Goal: Use online tool/utility: Utilize a website feature to perform a specific function

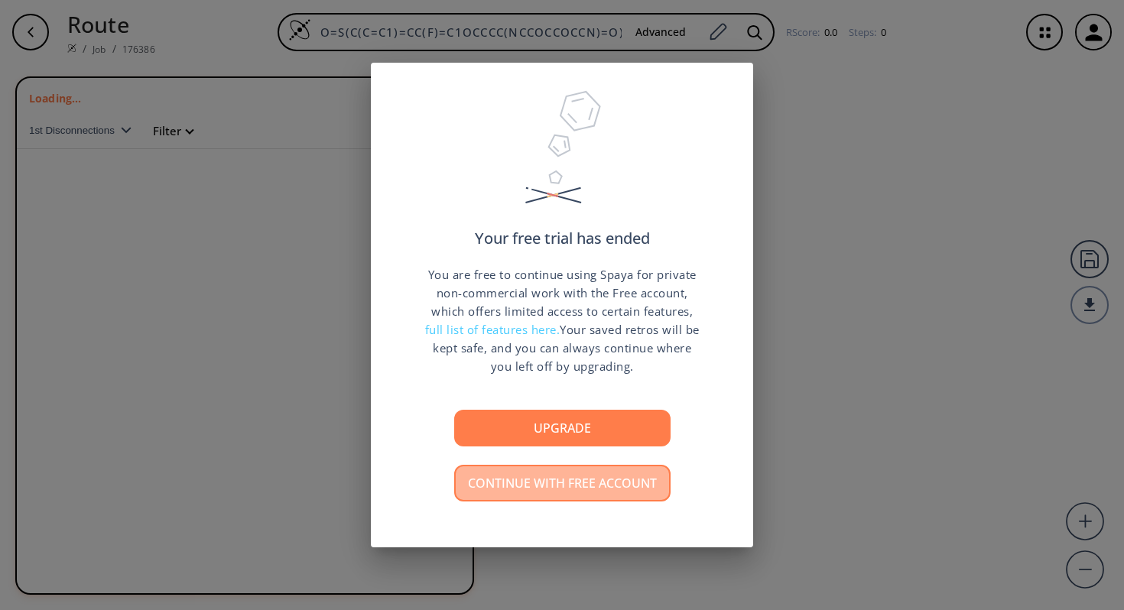
click at [572, 472] on button "Continue with free account" at bounding box center [562, 483] width 216 height 37
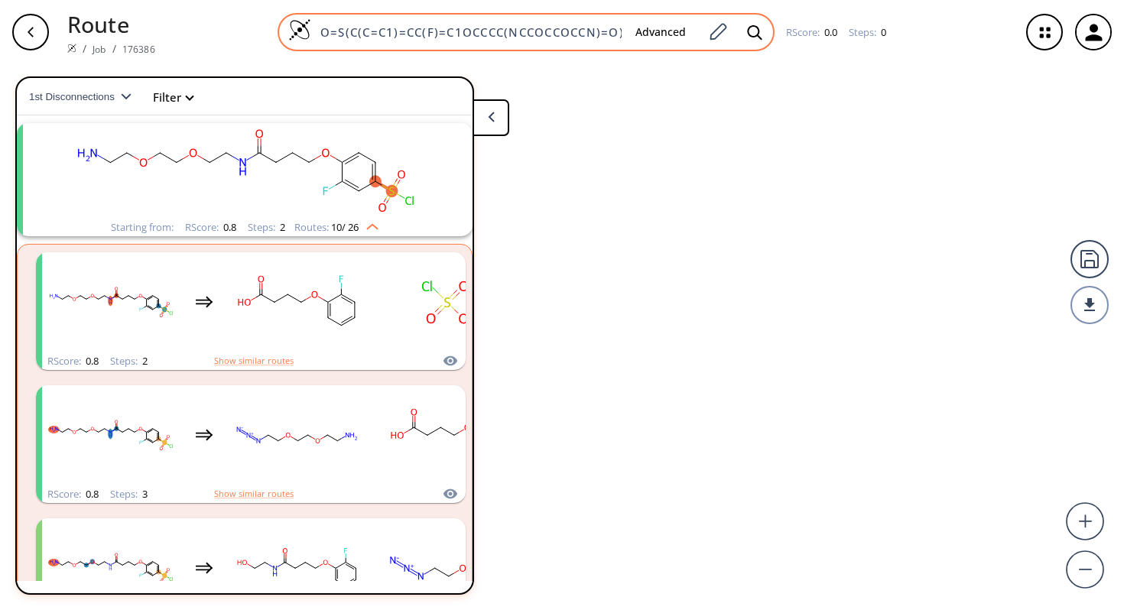
scroll to position [34, 0]
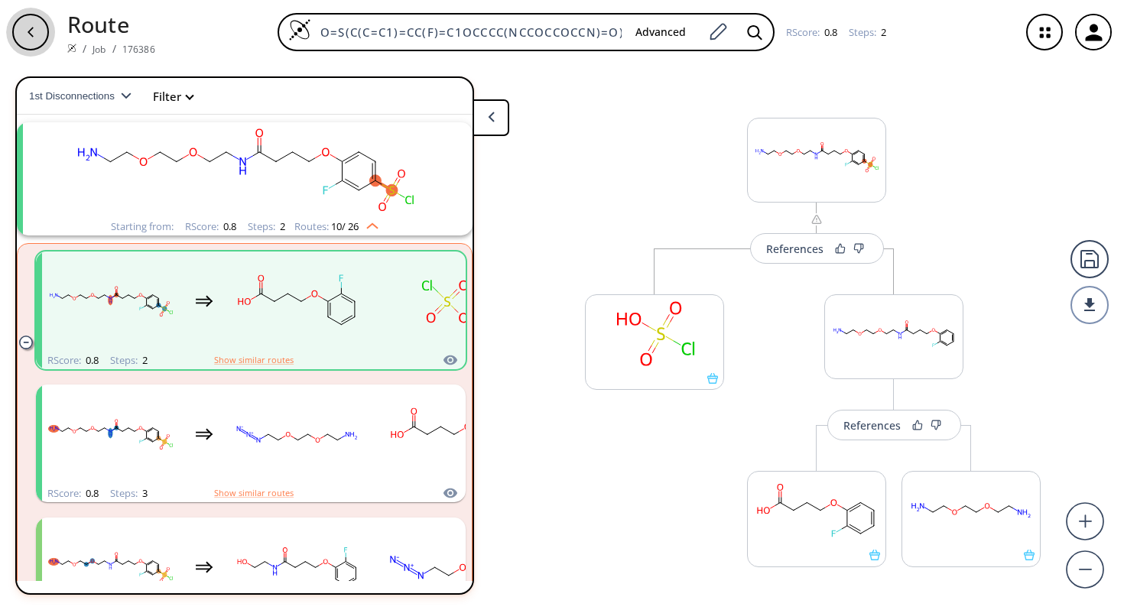
click at [37, 32] on div "button" at bounding box center [30, 32] width 37 height 37
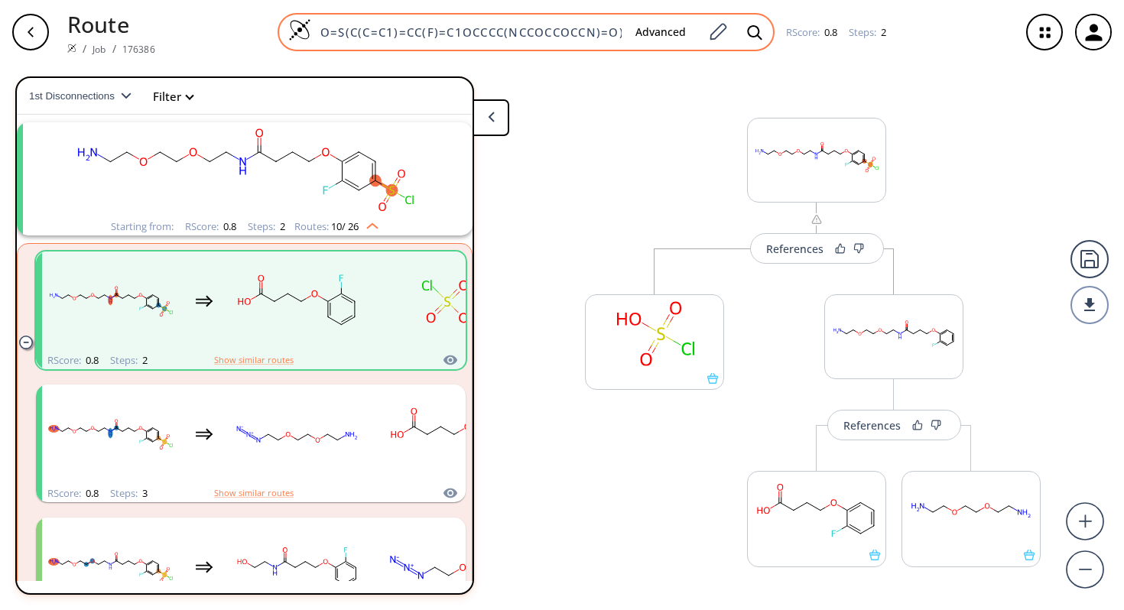
click at [322, 30] on input "O=S(C(C=C1)=CC(F)=C1OCCCC(NCCOCCOCCN)=O)(Cl)=O" at bounding box center [467, 31] width 312 height 15
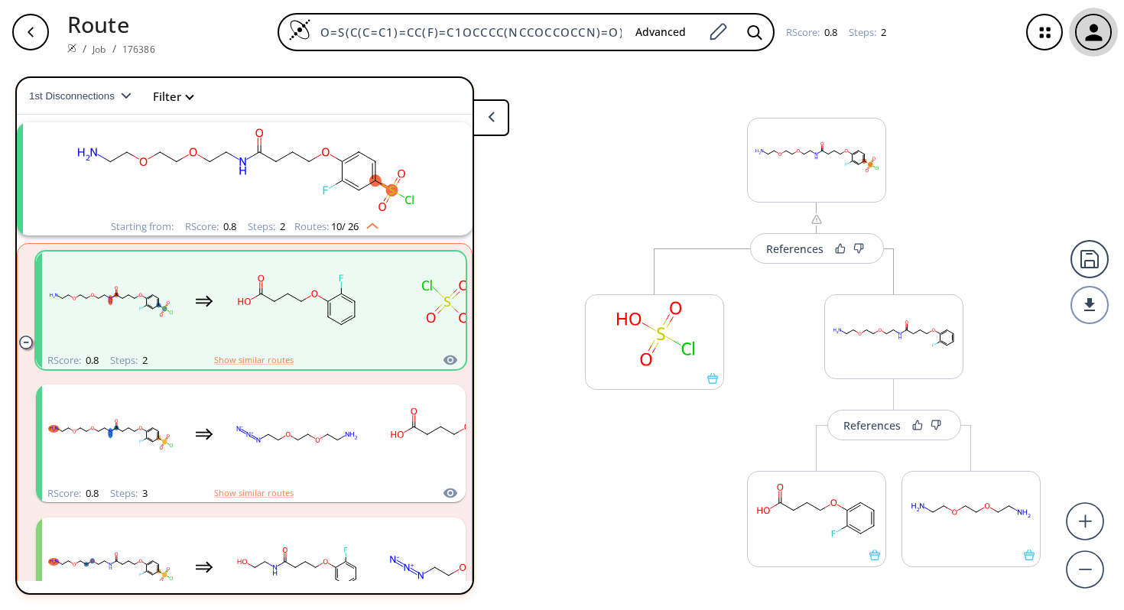
click at [1092, 39] on icon "button" at bounding box center [1093, 32] width 17 height 17
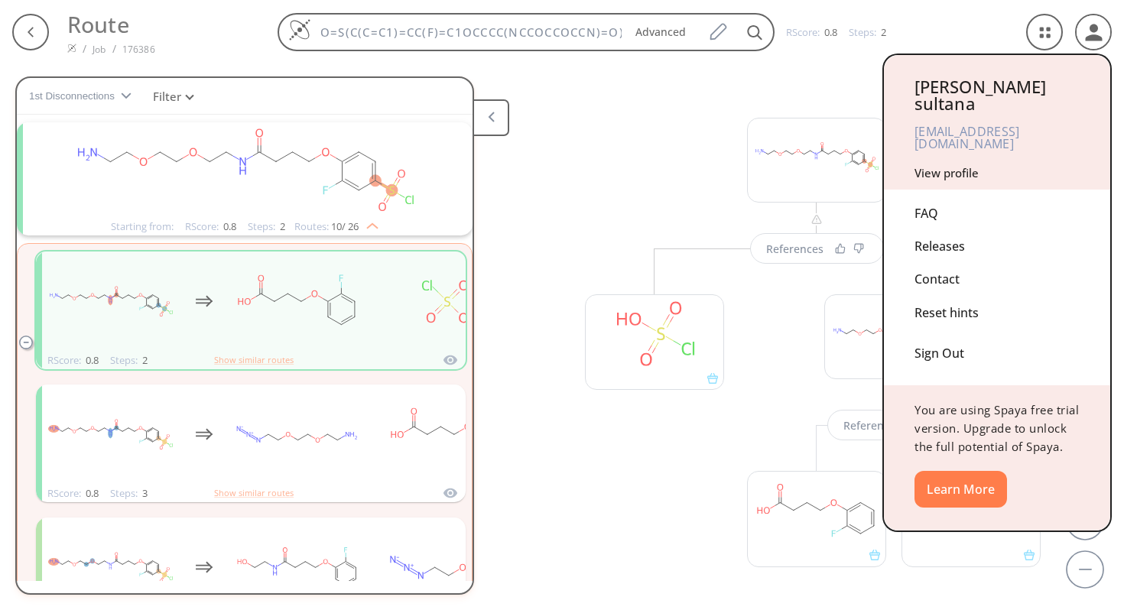
click at [1043, 32] on div at bounding box center [562, 305] width 1124 height 610
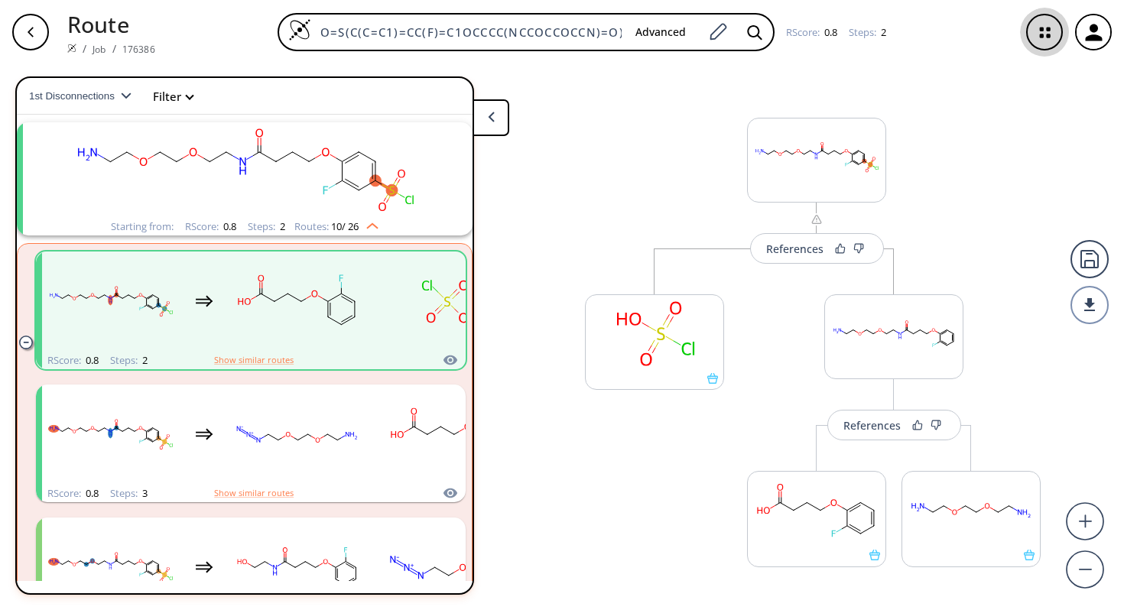
click at [1043, 32] on icon "button" at bounding box center [1045, 32] width 41 height 41
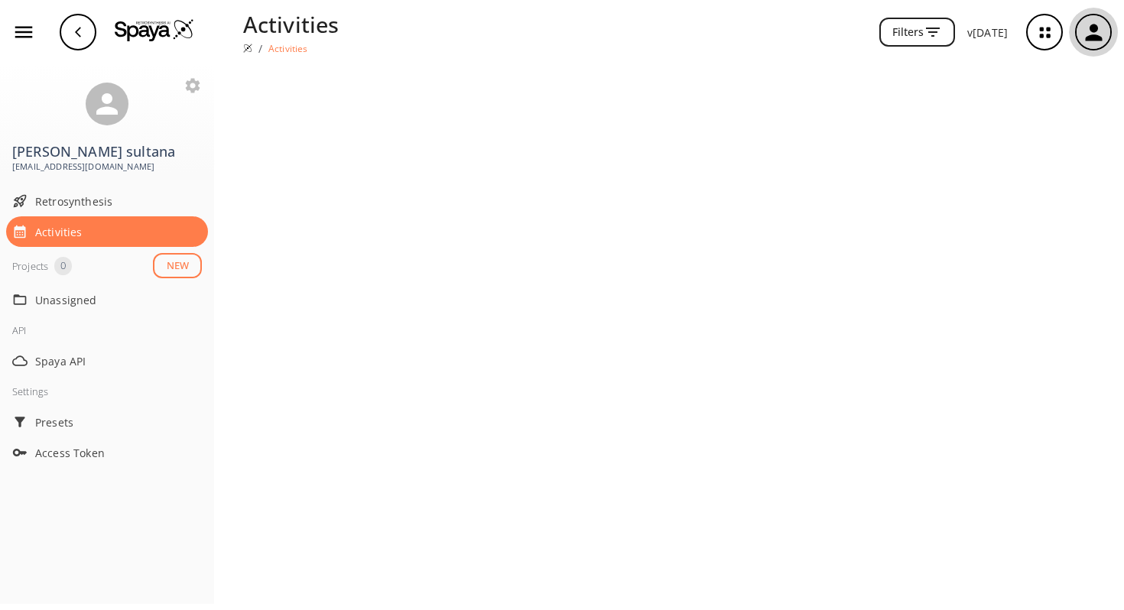
click at [1095, 29] on icon "button" at bounding box center [1093, 32] width 17 height 17
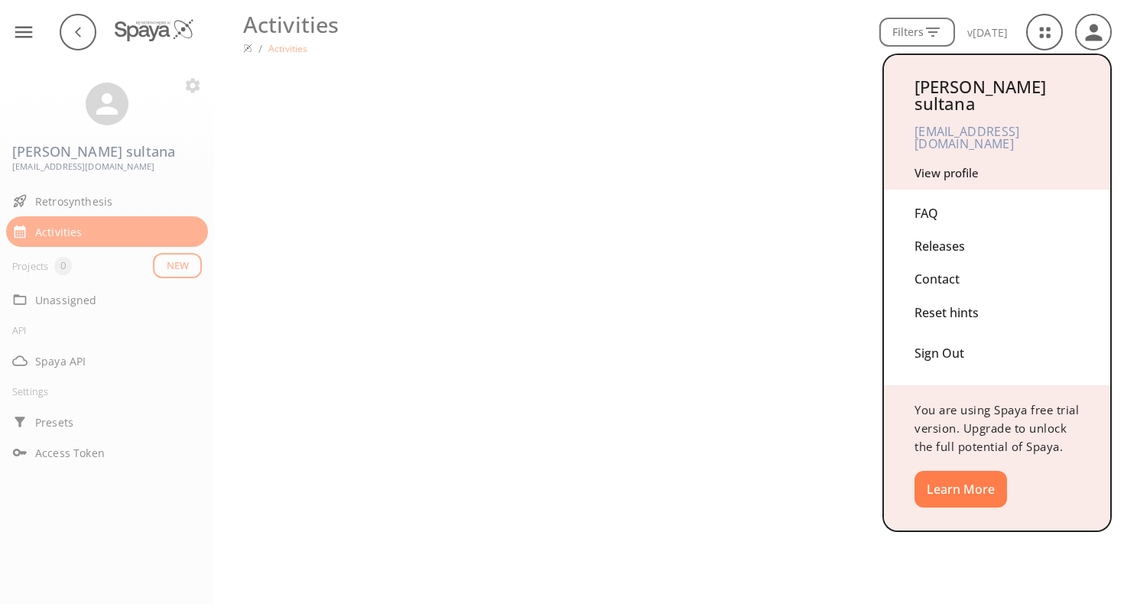
click at [1071, 31] on div at bounding box center [562, 305] width 1124 height 610
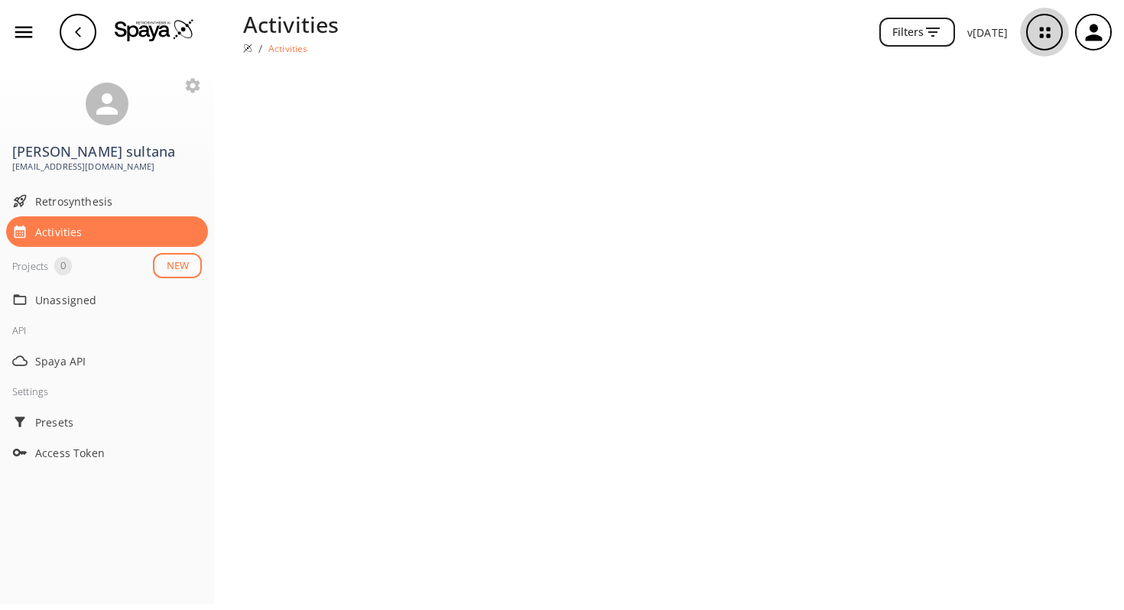
click at [1054, 29] on icon "button" at bounding box center [1045, 32] width 41 height 41
click at [21, 36] on icon "button" at bounding box center [24, 32] width 18 height 11
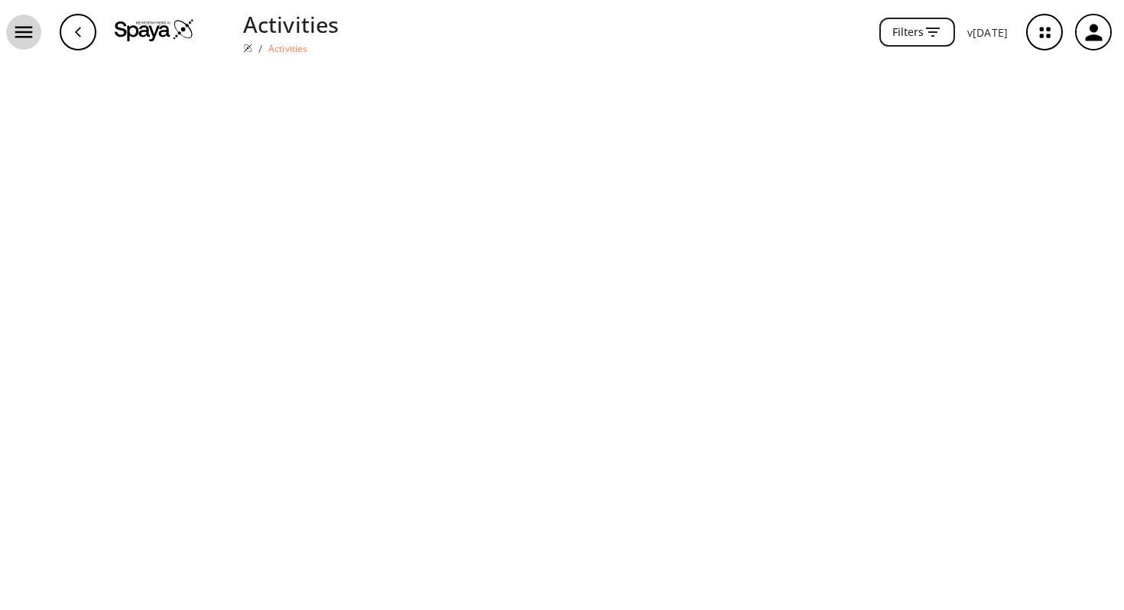
click at [21, 36] on icon "button" at bounding box center [24, 32] width 18 height 11
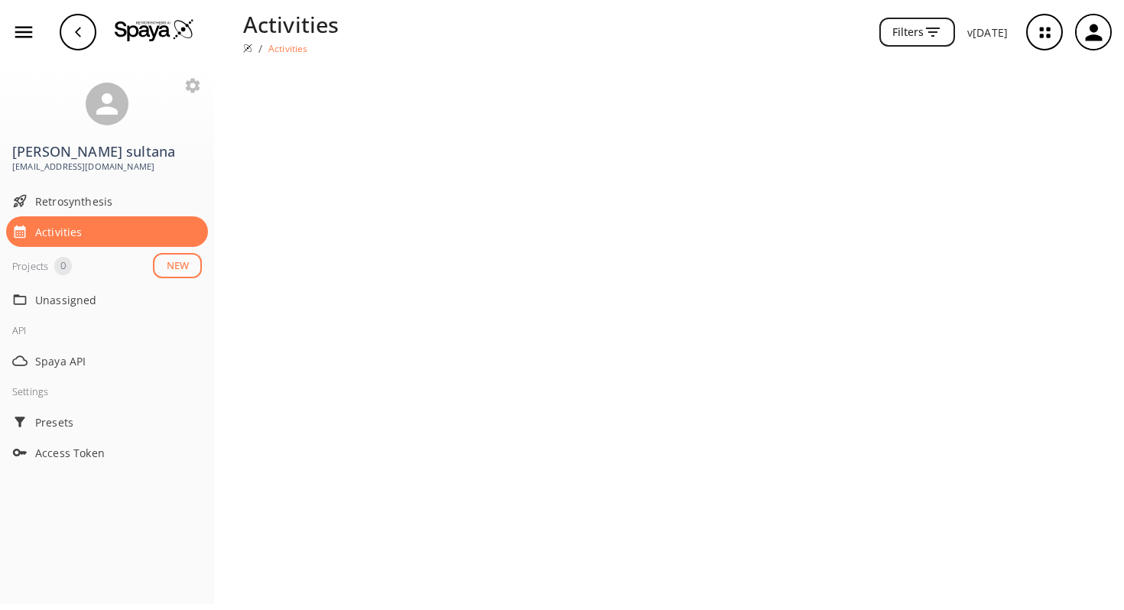
click at [74, 37] on icon "button" at bounding box center [78, 32] width 12 height 12
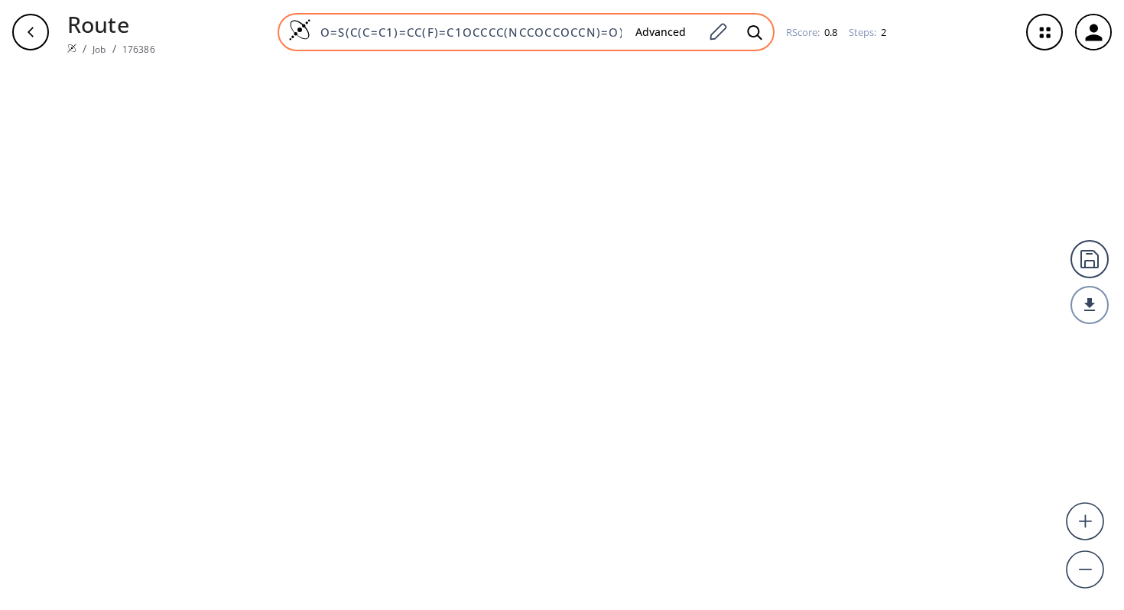
scroll to position [0, 39]
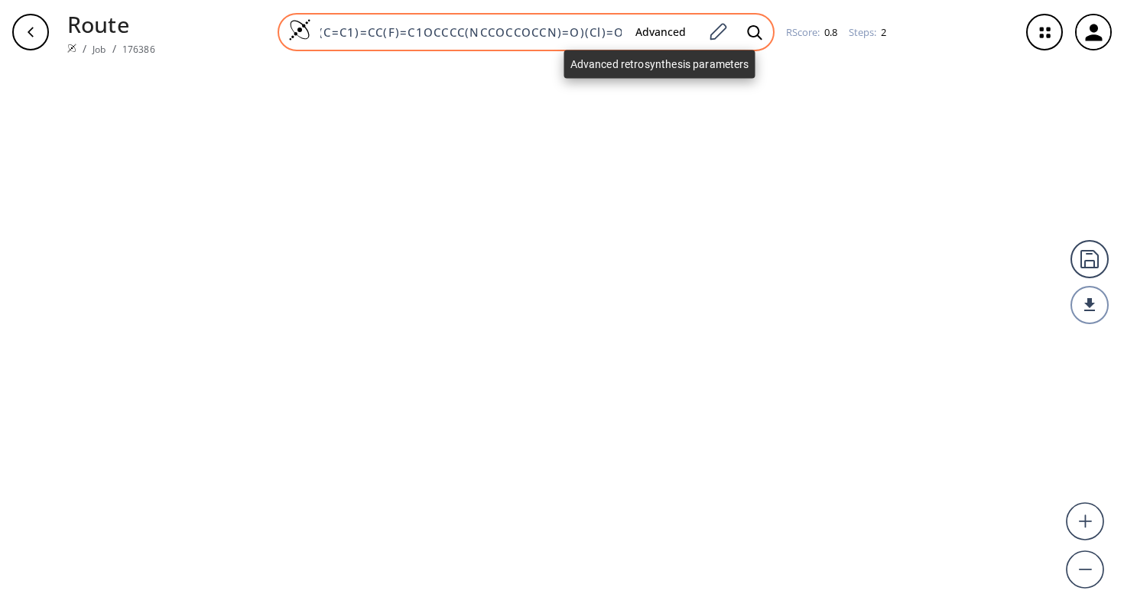
drag, startPoint x: 320, startPoint y: 28, endPoint x: 666, endPoint y: 31, distance: 345.6
click at [666, 31] on div "O=S(C(C=C1)=CC(F)=C1OCCCC(NCCOCCOCCN)=O)(Cl)=O Advanced" at bounding box center [526, 32] width 497 height 38
paste input "CC(C)C(O)C(C=C1)=CC=C1NC([C@H]2N(CCC2)C([C@@H](C)N)=O)=O"
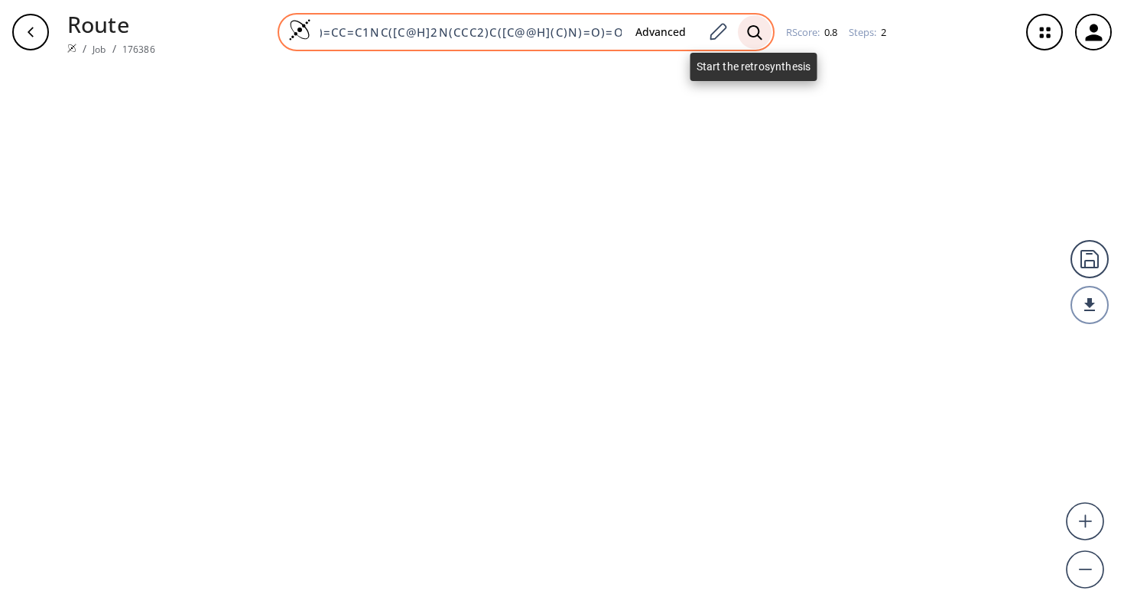
type input "CC(C)C(O)C(C=C1)=CC=C1NC([C@H]2N(CCC2)C([C@@H](C)N)=O)=O"
click at [748, 31] on icon at bounding box center [754, 32] width 15 height 16
click at [749, 37] on icon at bounding box center [754, 32] width 15 height 16
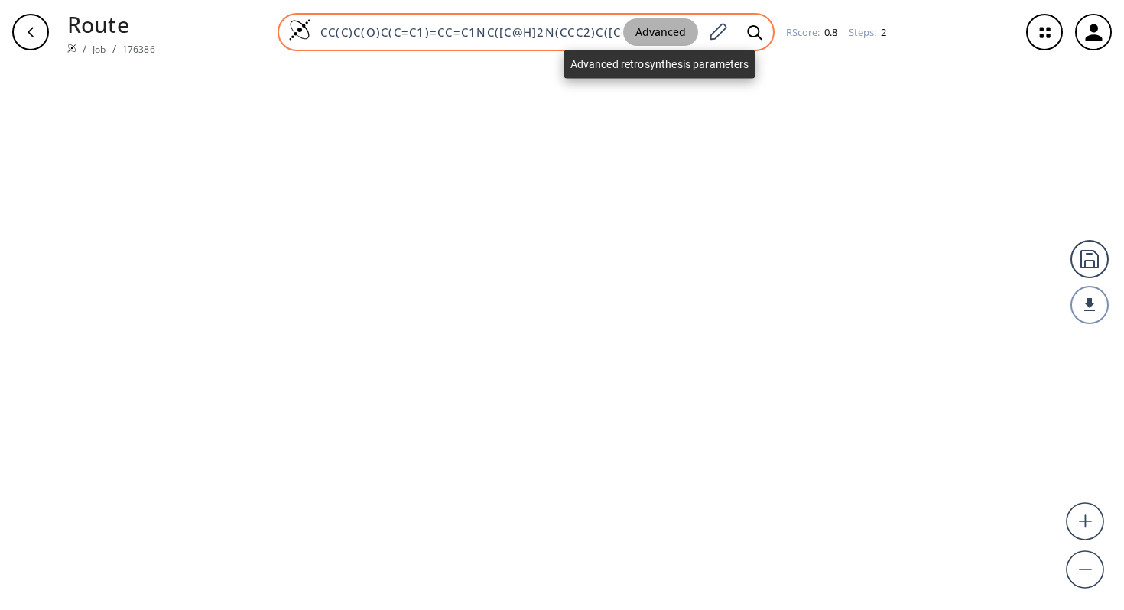
click at [662, 33] on button "Advanced" at bounding box center [660, 32] width 75 height 28
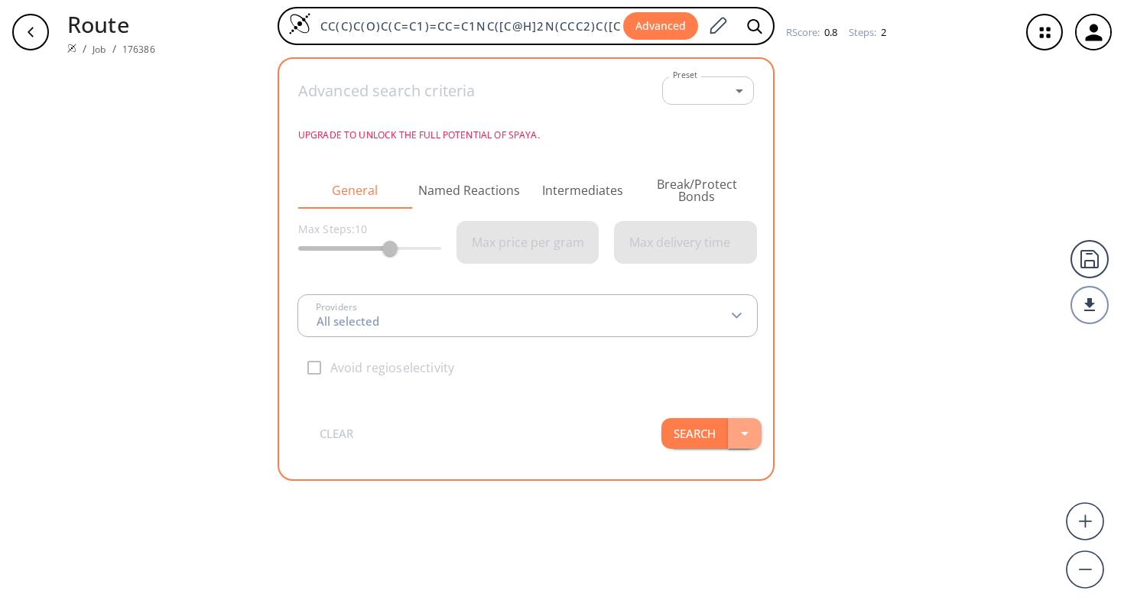
click at [733, 434] on button "button" at bounding box center [745, 433] width 34 height 31
click at [693, 432] on button "Search" at bounding box center [694, 433] width 67 height 31
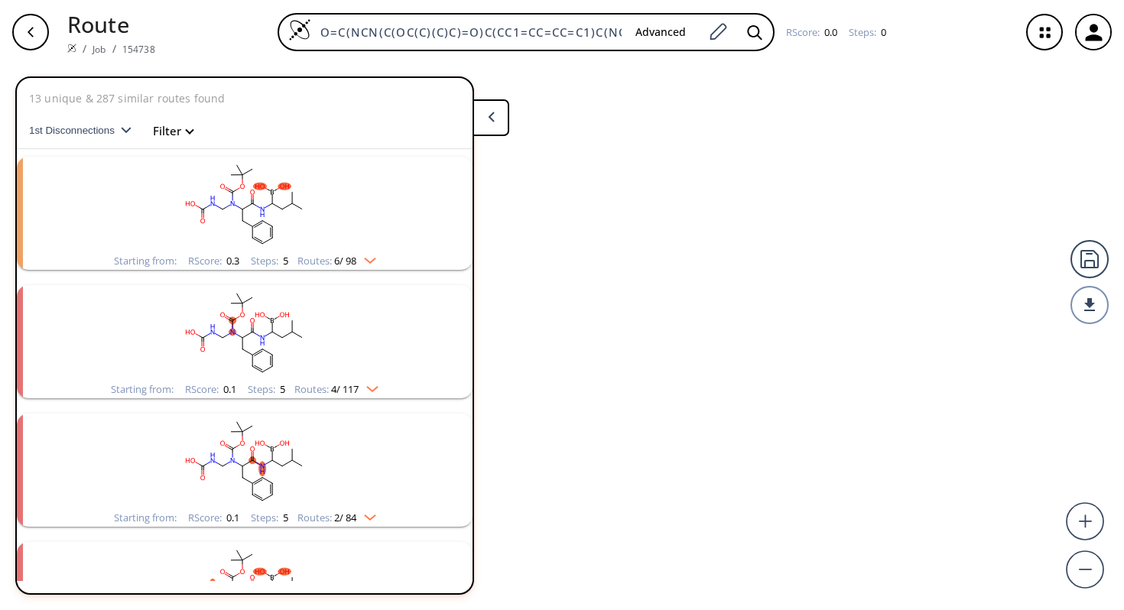
click at [37, 31] on div "button" at bounding box center [30, 32] width 37 height 37
click at [1093, 37] on icon "button" at bounding box center [1093, 32] width 17 height 17
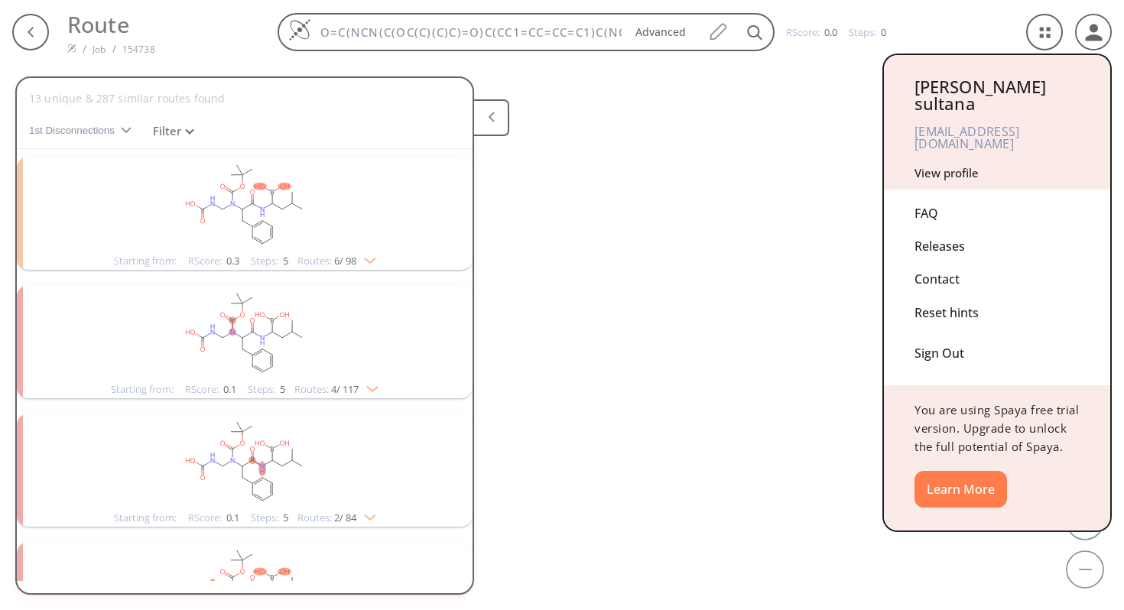
click at [1049, 37] on div at bounding box center [562, 305] width 1124 height 610
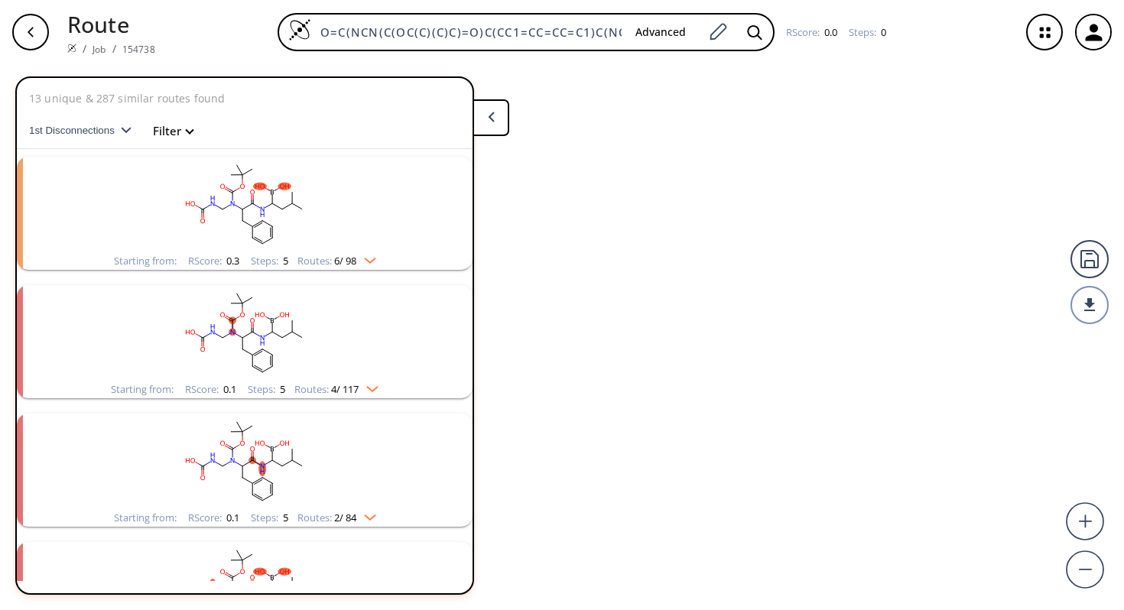
click at [1049, 37] on icon "button" at bounding box center [1045, 33] width 10 height 10
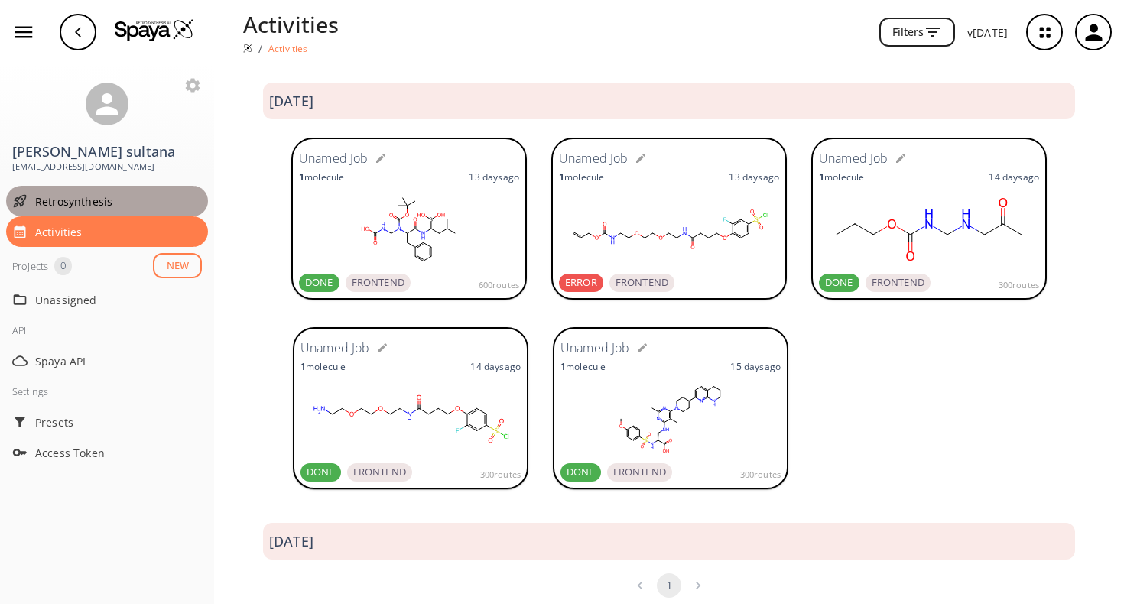
click at [83, 193] on span "Retrosynthesis" at bounding box center [118, 201] width 167 height 16
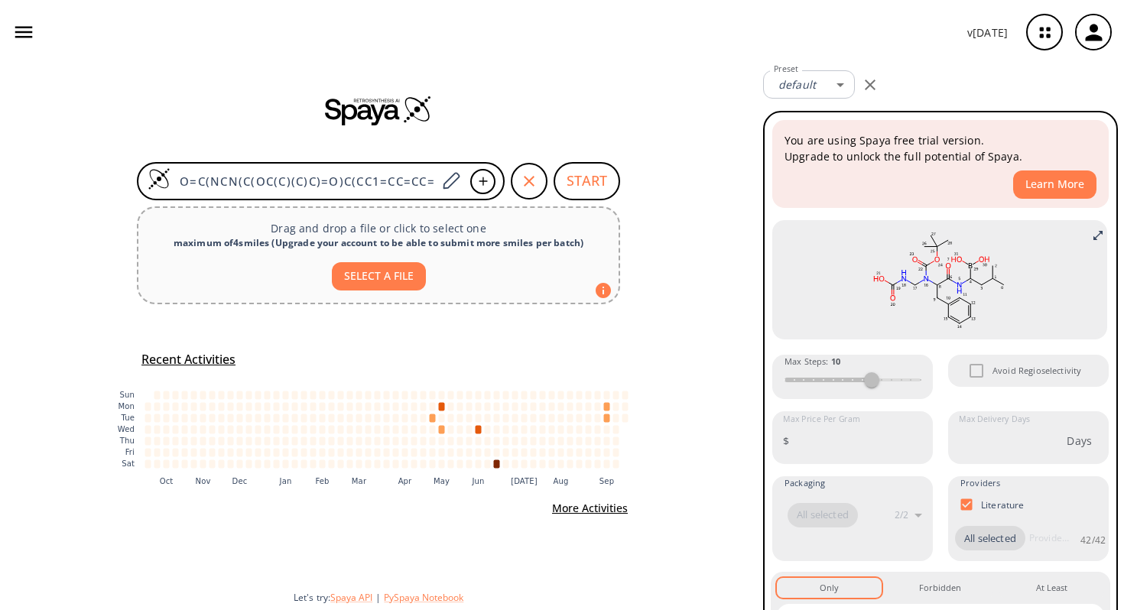
scroll to position [0, 174]
drag, startPoint x: 180, startPoint y: 184, endPoint x: 513, endPoint y: 187, distance: 333.4
click at [513, 187] on form "O=C(NCN(C(OC(C)(C)C)=O)C(CC1=CC=CC=C1)C(NC(B(O)O)CC(C)C)=O)O START" at bounding box center [378, 181] width 483 height 38
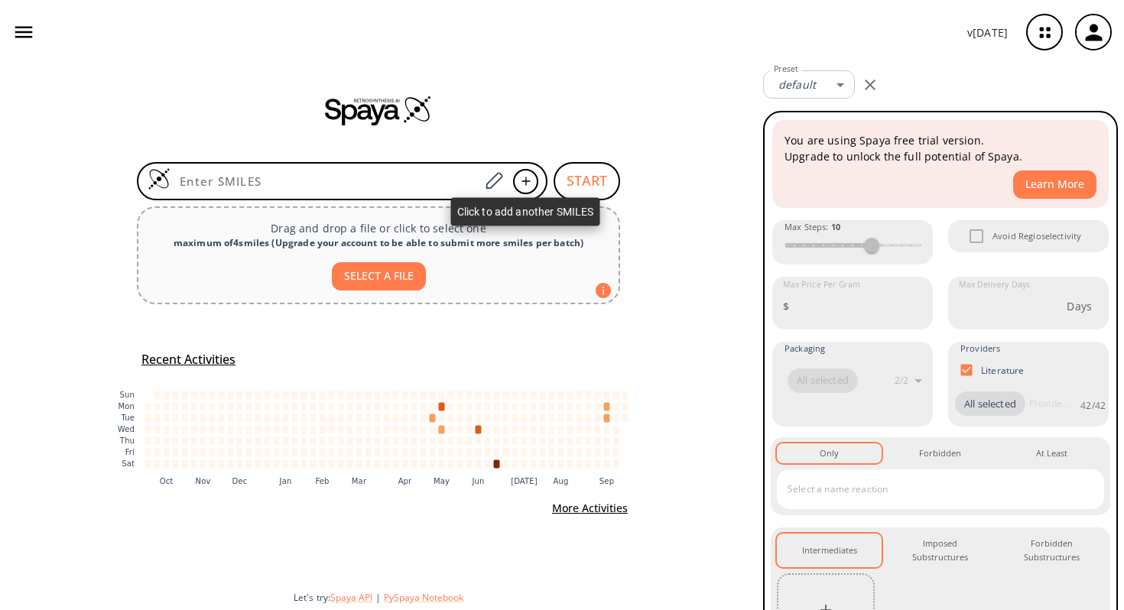
paste input "CC(C)C(O)C(C=C1)=CC=C1NC([C@H]2N(CCC2)C([C@@H](C)N)=O)=O"
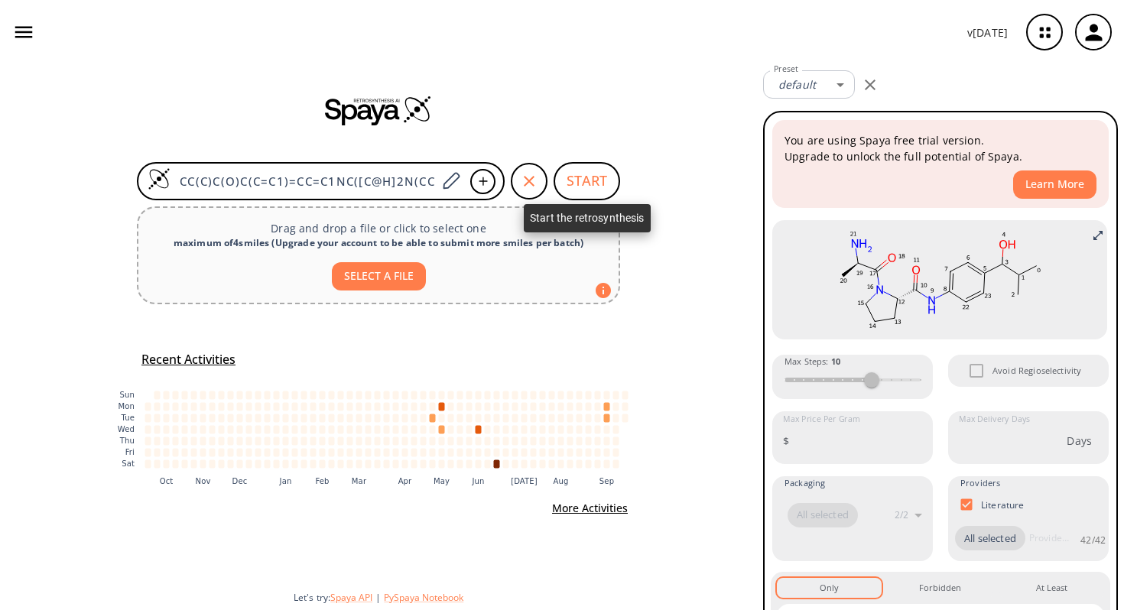
type input "CC(C)C(O)C(C=C1)=CC=C1NC([C@H]2N(CCC2)C([C@@H](C)N)=O)=O"
click at [595, 177] on button "START" at bounding box center [587, 181] width 67 height 38
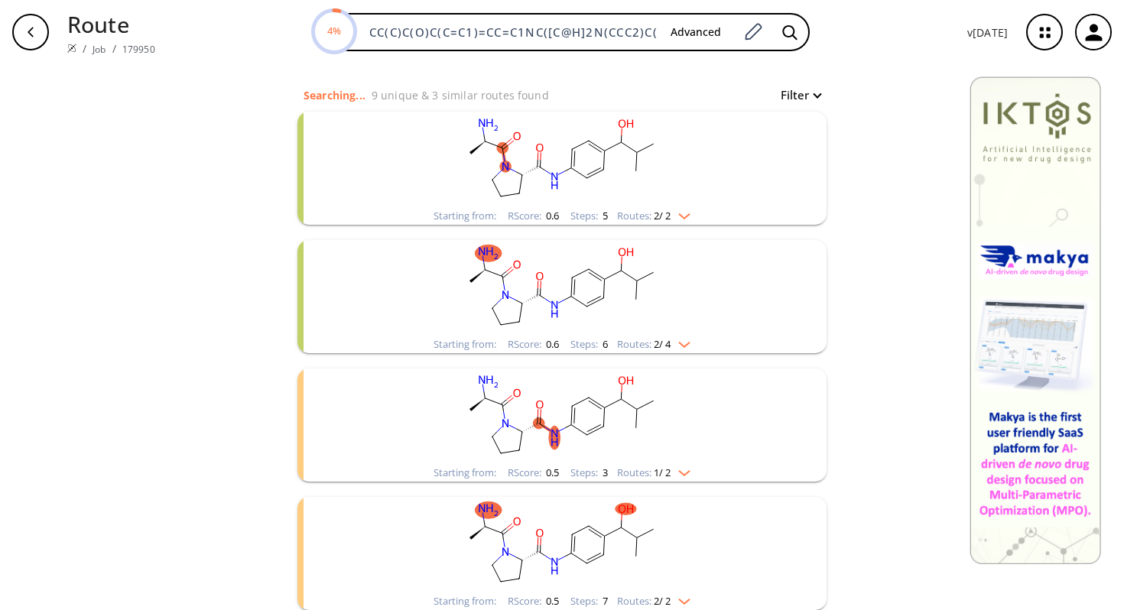
scroll to position [136, 0]
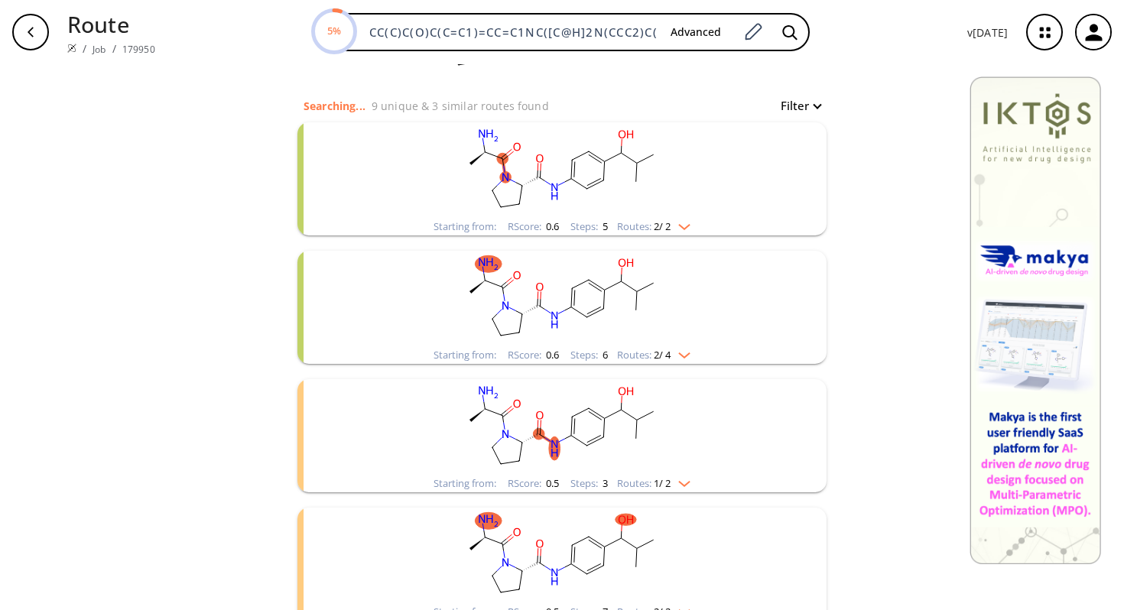
click at [684, 226] on img "clusters" at bounding box center [681, 224] width 20 height 12
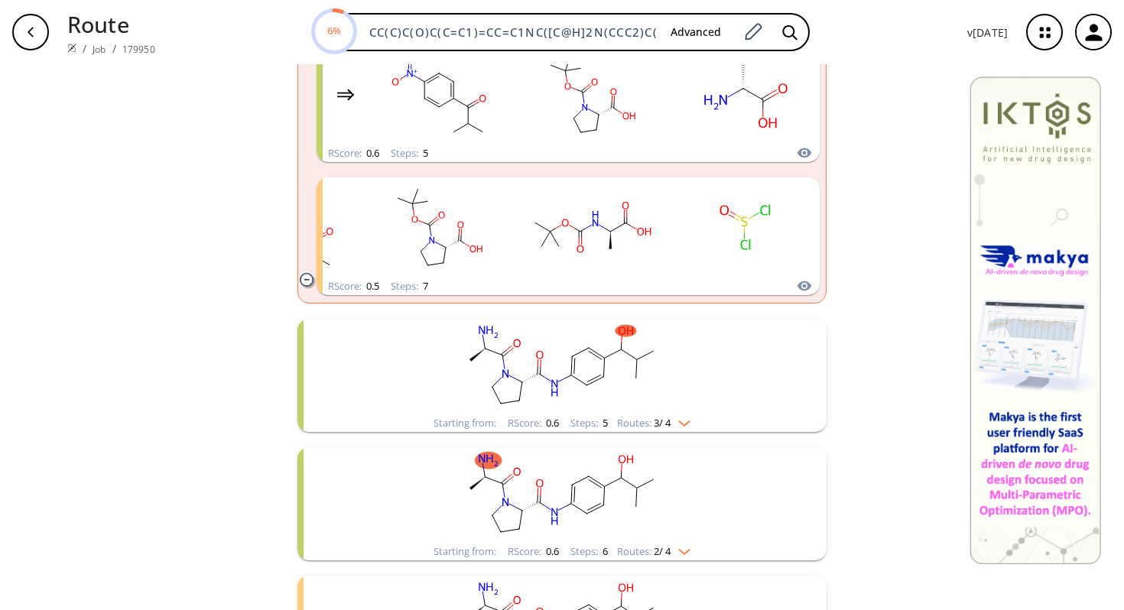
scroll to position [370, 0]
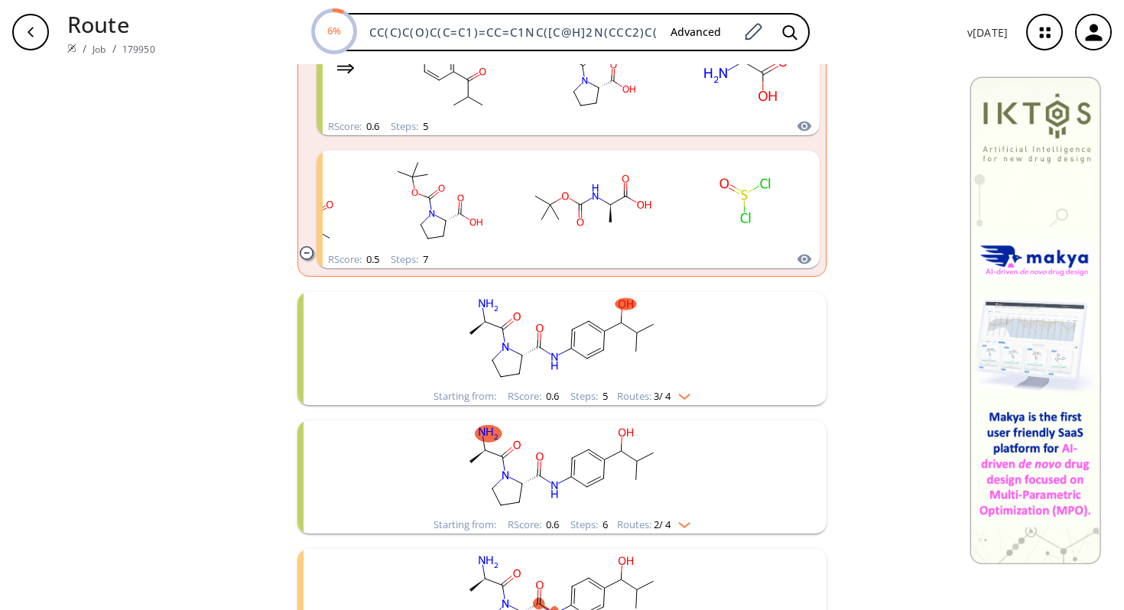
click at [684, 395] on img "clusters" at bounding box center [681, 394] width 20 height 12
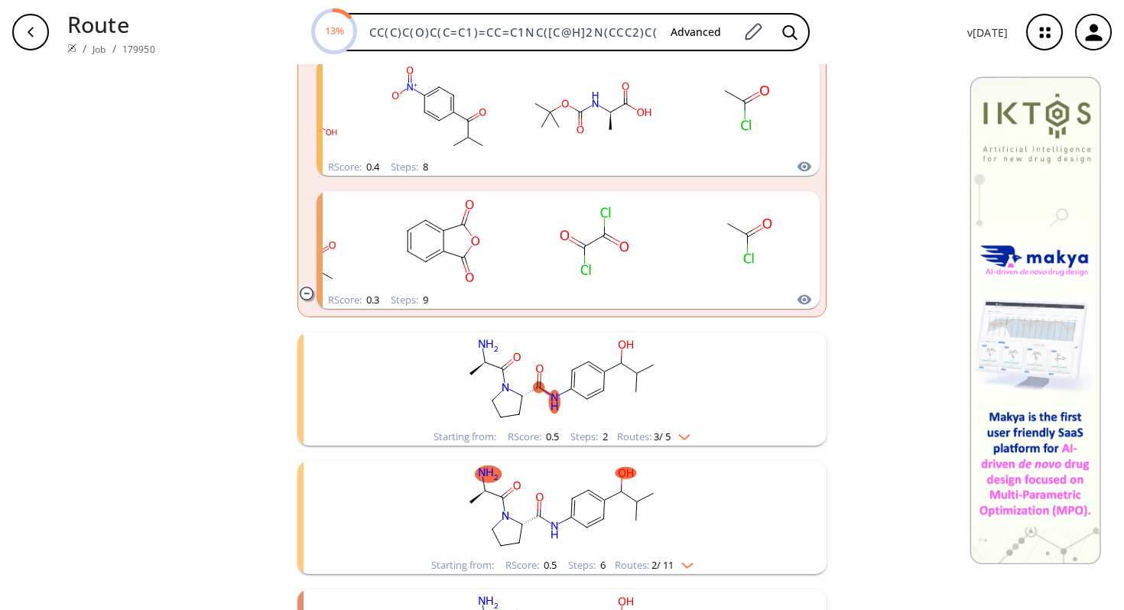
scroll to position [1105, 0]
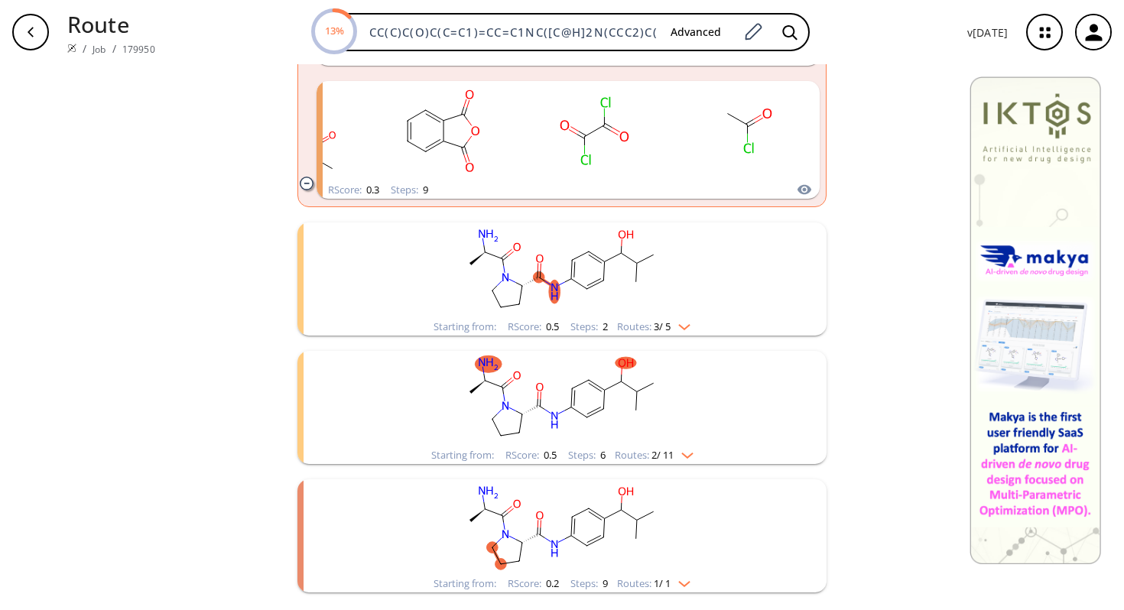
click at [684, 327] on img "clusters" at bounding box center [681, 324] width 20 height 12
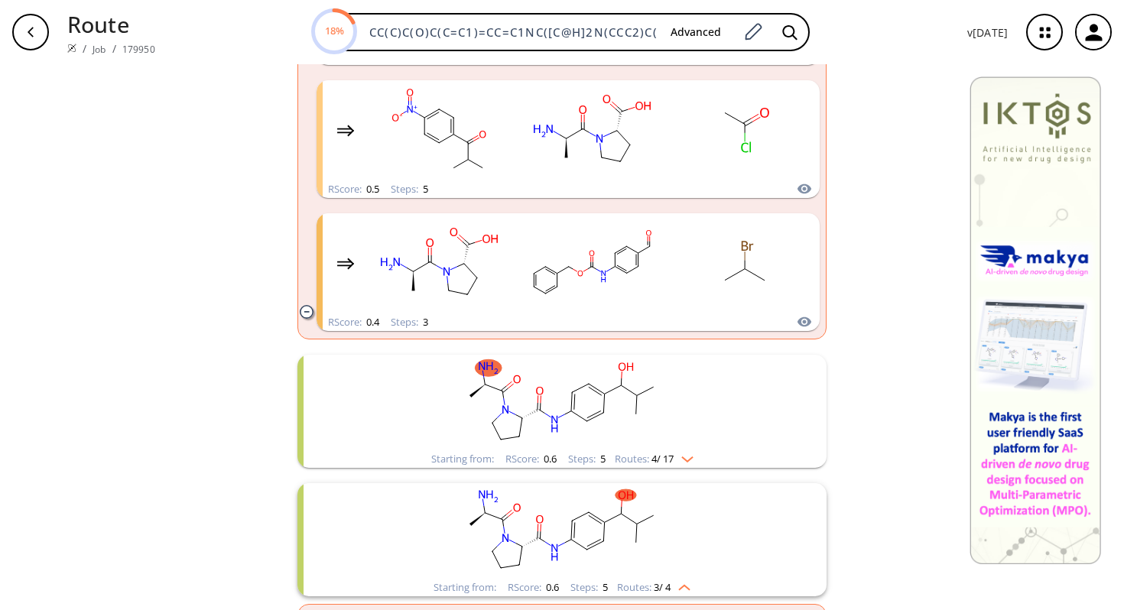
scroll to position [1379, 0]
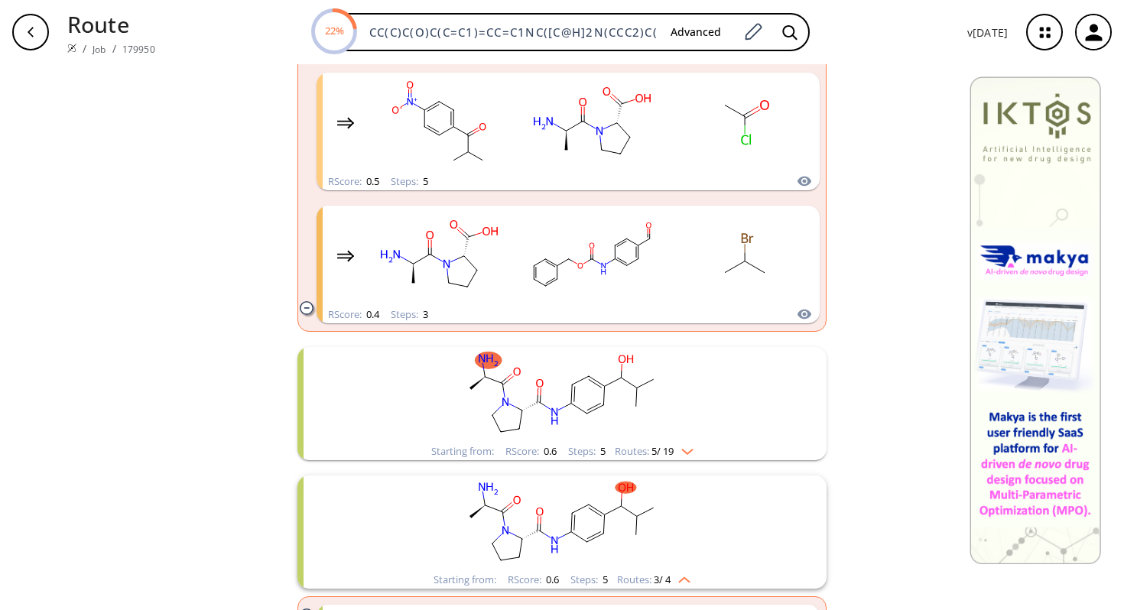
click at [693, 455] on img "clusters" at bounding box center [684, 449] width 20 height 12
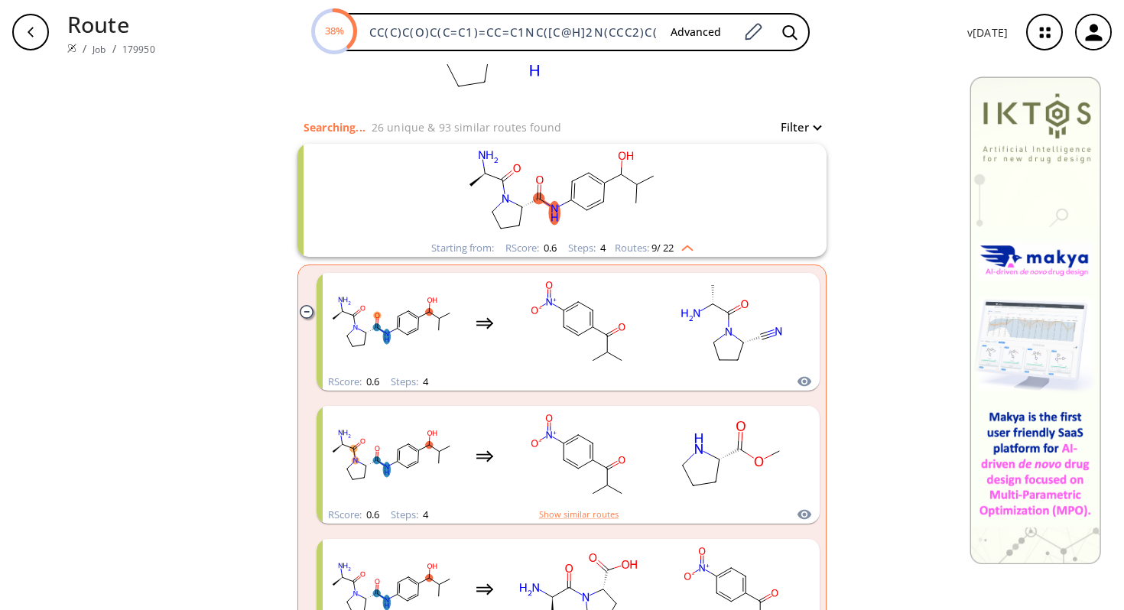
scroll to position [0, 0]
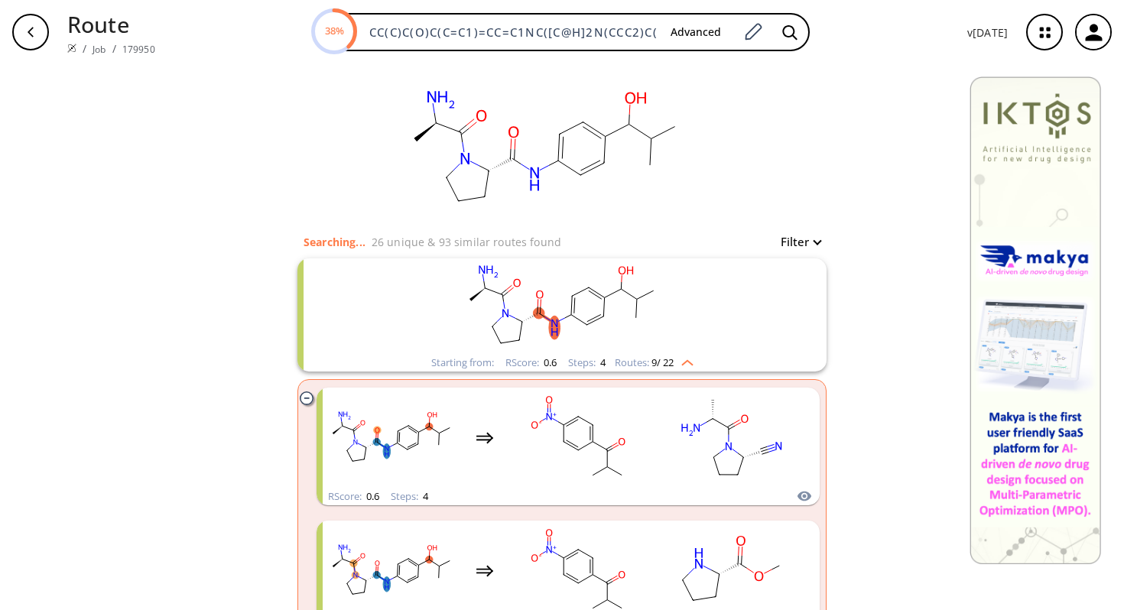
click at [681, 364] on img "clusters" at bounding box center [684, 360] width 20 height 12
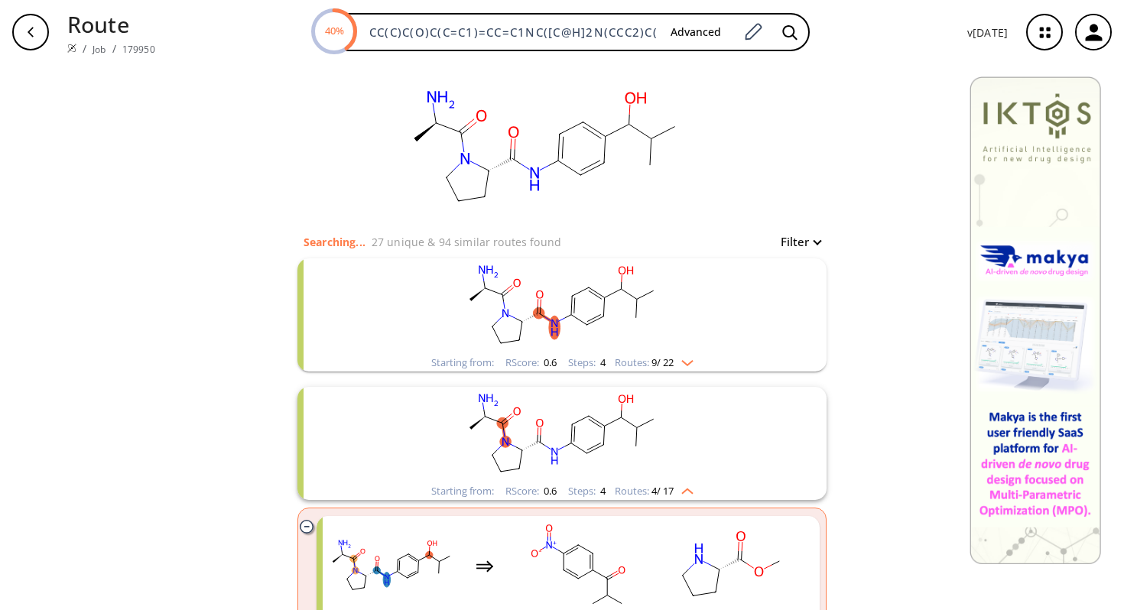
click at [687, 367] on div "Routes: 9 / 22" at bounding box center [654, 363] width 79 height 10
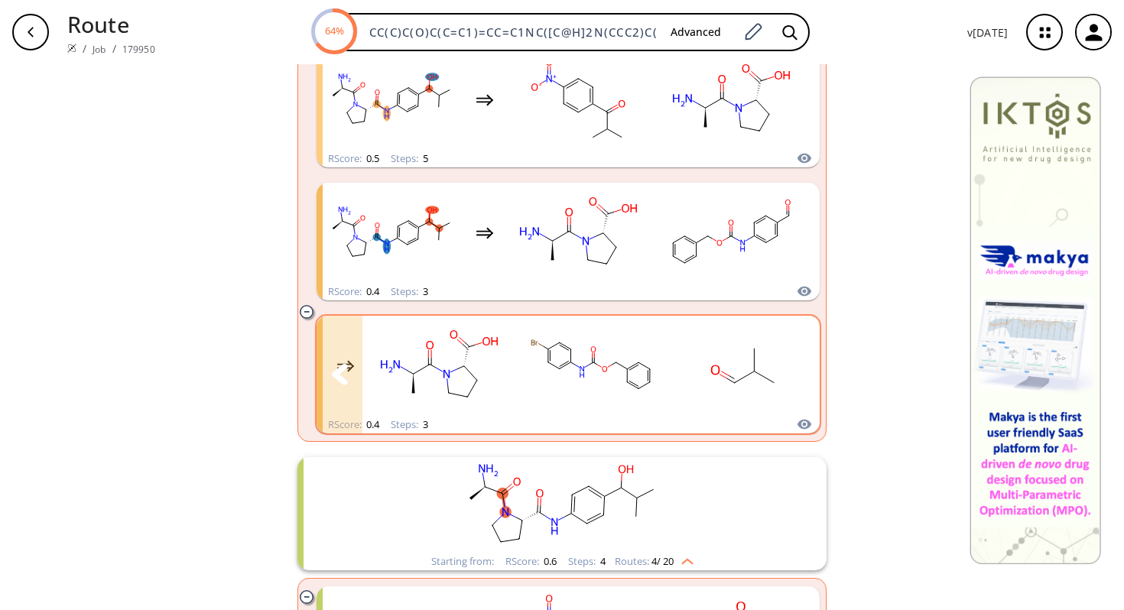
scroll to position [1267, 0]
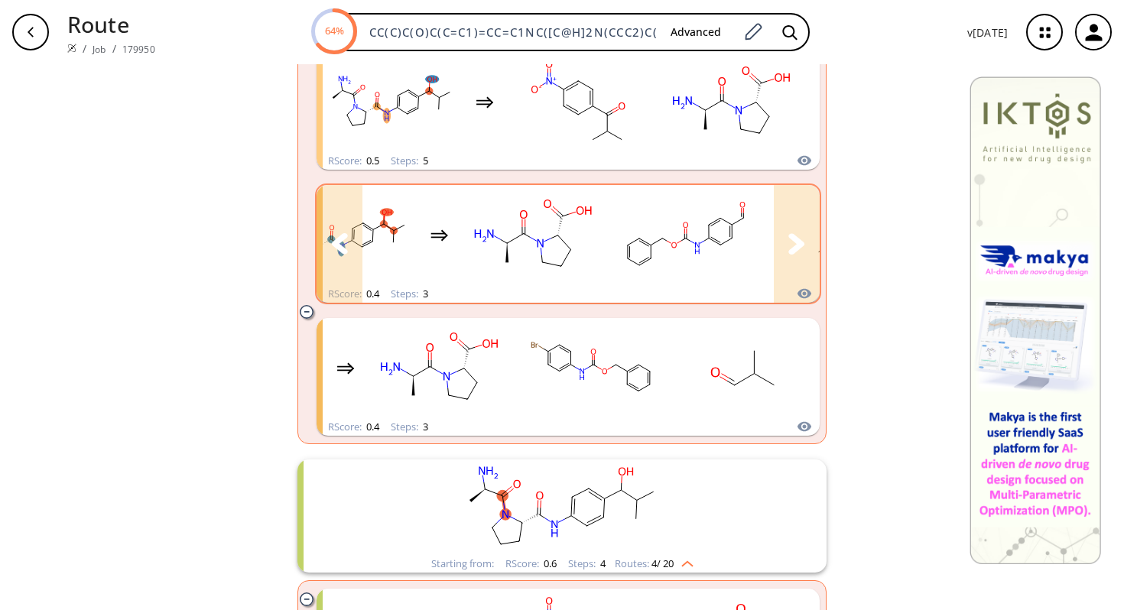
click at [792, 245] on icon "clusters" at bounding box center [796, 243] width 16 height 21
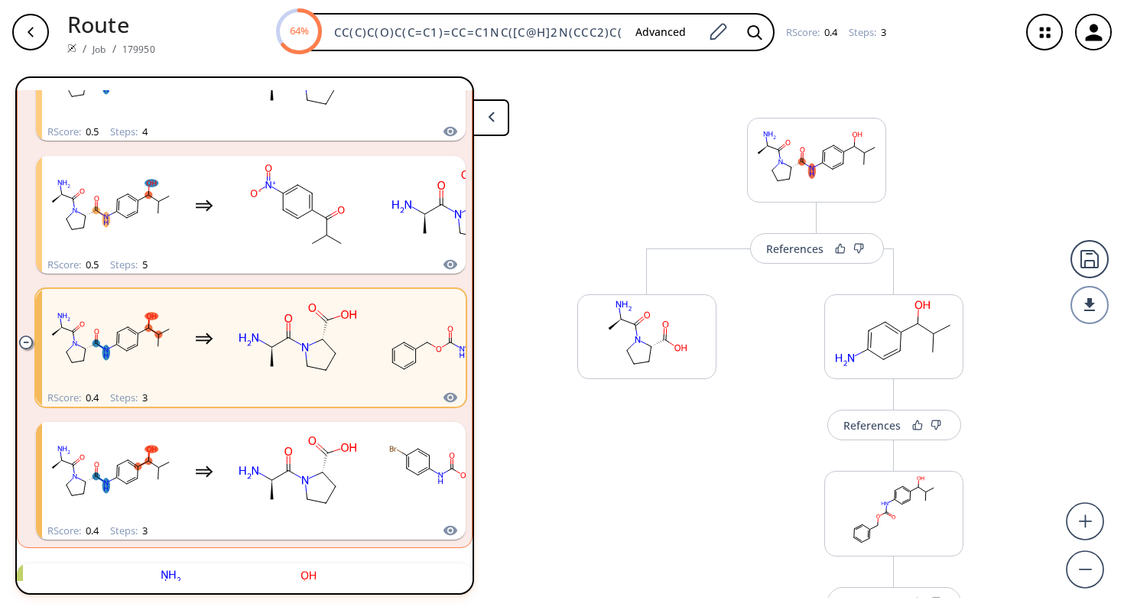
scroll to position [1062, 0]
drag, startPoint x: 1123, startPoint y: 360, endPoint x: 1123, endPoint y: 424, distance: 63.5
click at [1123, 424] on div "References More routes from here More routes from here References More routes f…" at bounding box center [562, 331] width 1124 height 534
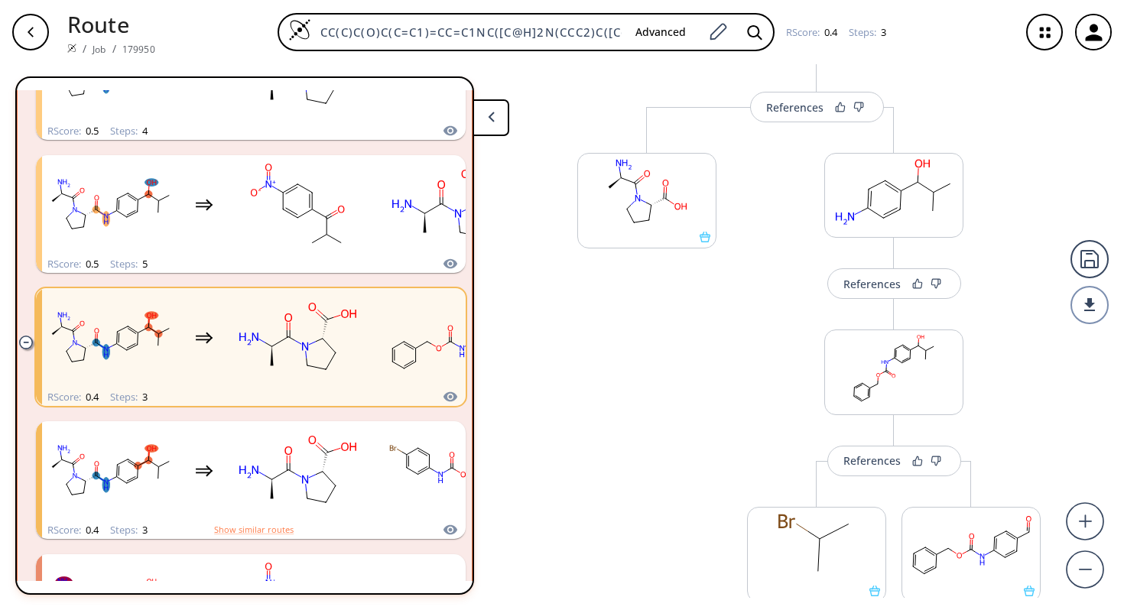
scroll to position [145, 0]
drag, startPoint x: 878, startPoint y: 265, endPoint x: 877, endPoint y: 283, distance: 18.4
click at [877, 283] on div "References More routes from here More routes from here References More routes f…" at bounding box center [562, 331] width 1124 height 534
click at [877, 283] on div "References" at bounding box center [871, 280] width 57 height 10
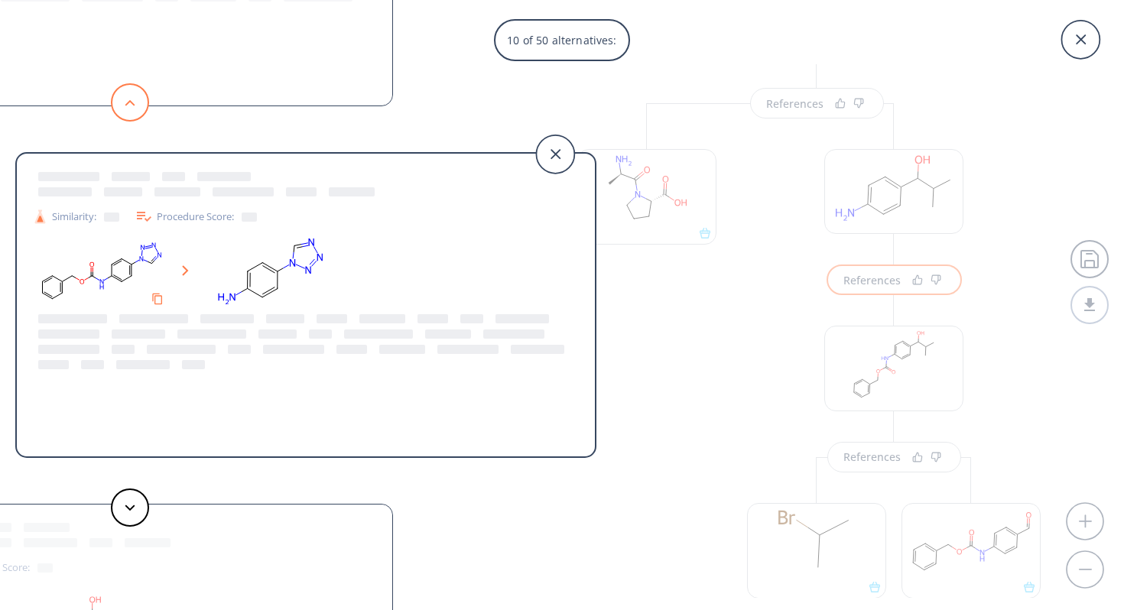
click at [126, 107] on button at bounding box center [130, 102] width 38 height 38
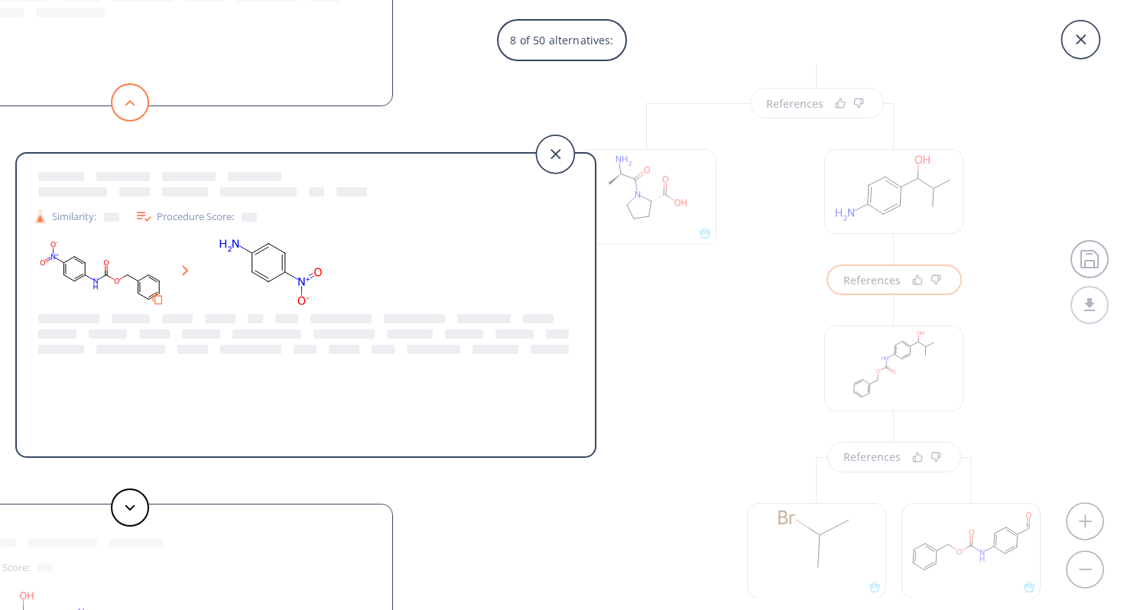
click at [126, 107] on button at bounding box center [130, 102] width 38 height 38
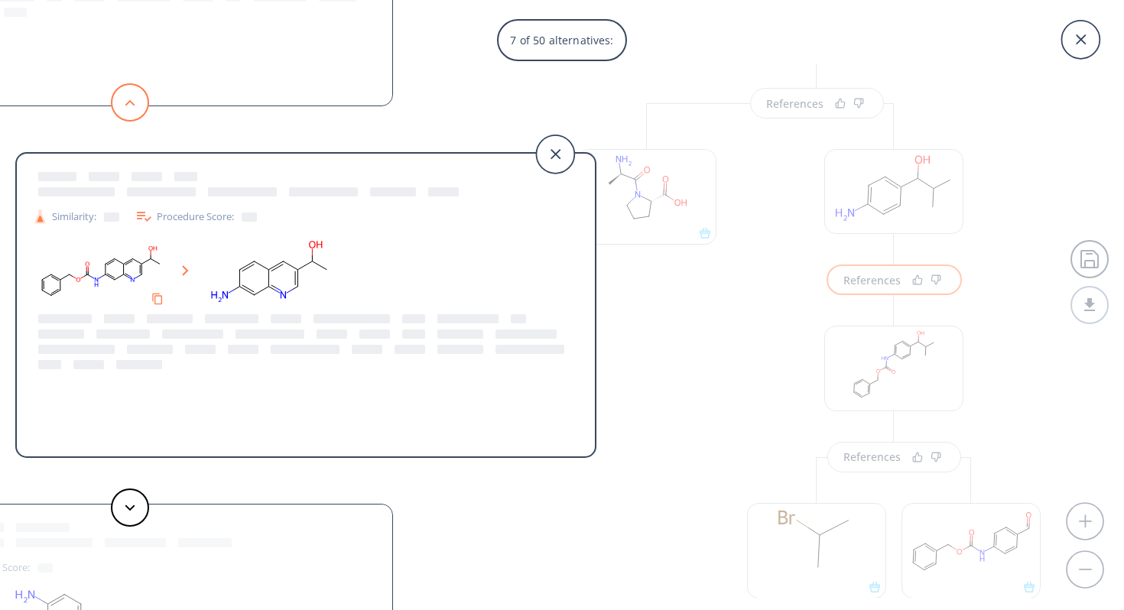
click at [126, 107] on button at bounding box center [130, 102] width 38 height 38
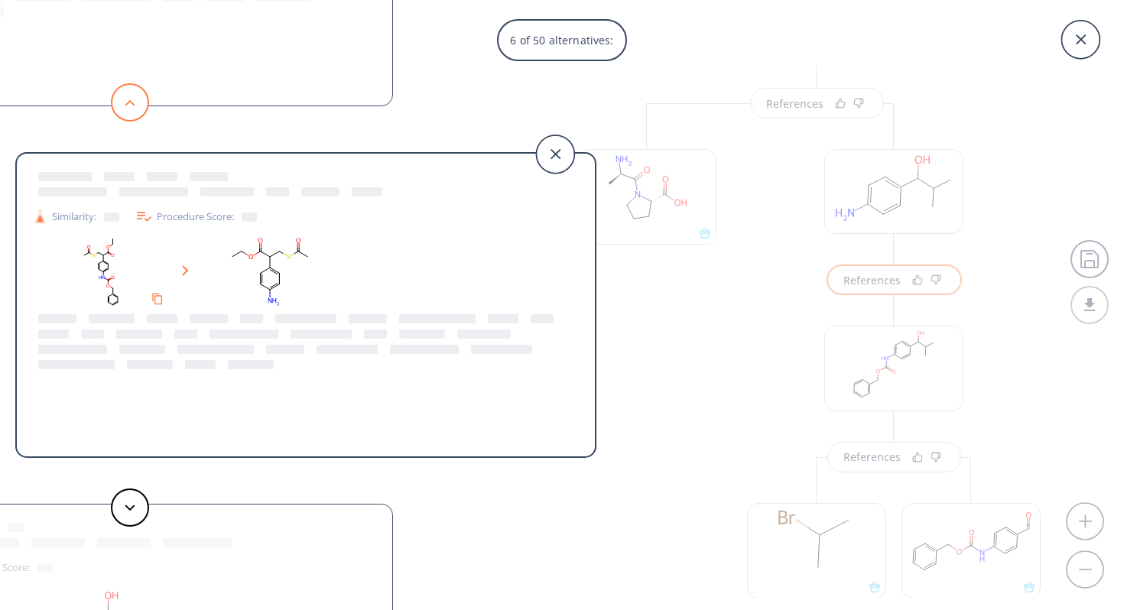
click at [126, 107] on button at bounding box center [130, 102] width 38 height 38
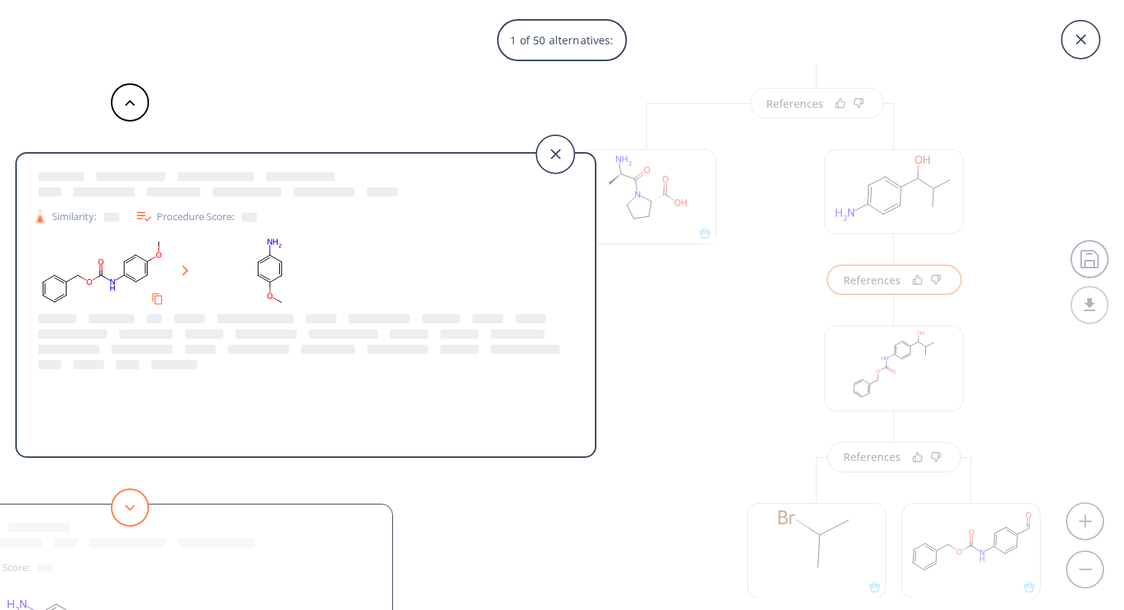
click at [139, 502] on button at bounding box center [130, 508] width 38 height 38
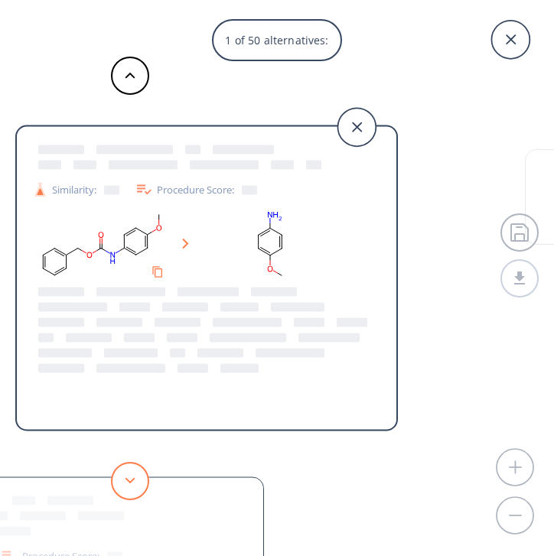
click at [122, 476] on button at bounding box center [130, 481] width 38 height 38
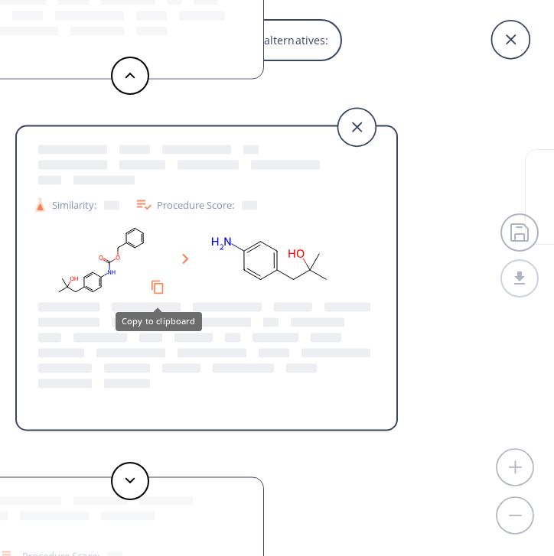
click at [160, 285] on icon "Copy to clipboard" at bounding box center [157, 287] width 15 height 15
